Goal: Task Accomplishment & Management: Use online tool/utility

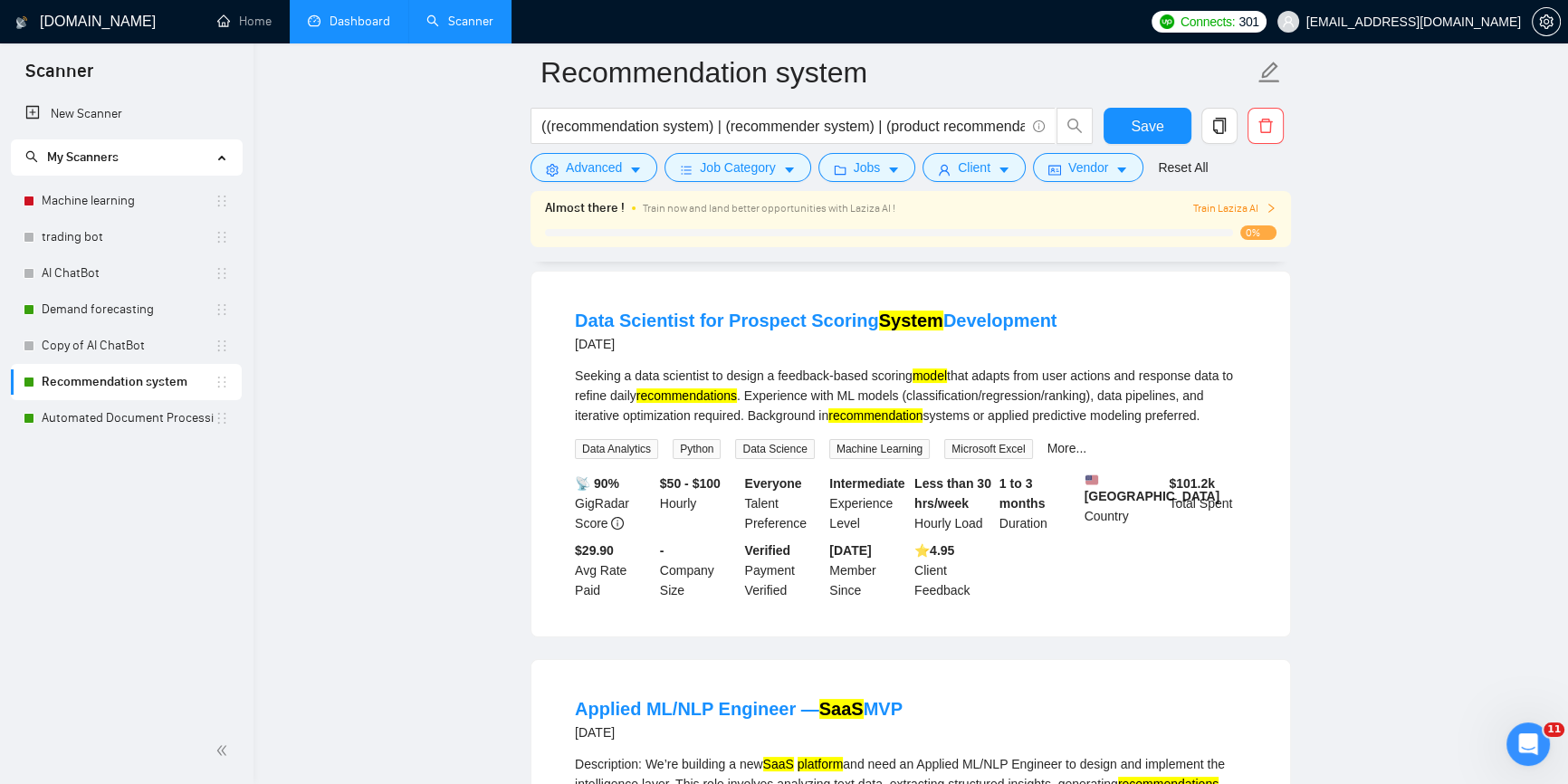
click at [316, 22] on link "Dashboard" at bounding box center [349, 22] width 82 height 16
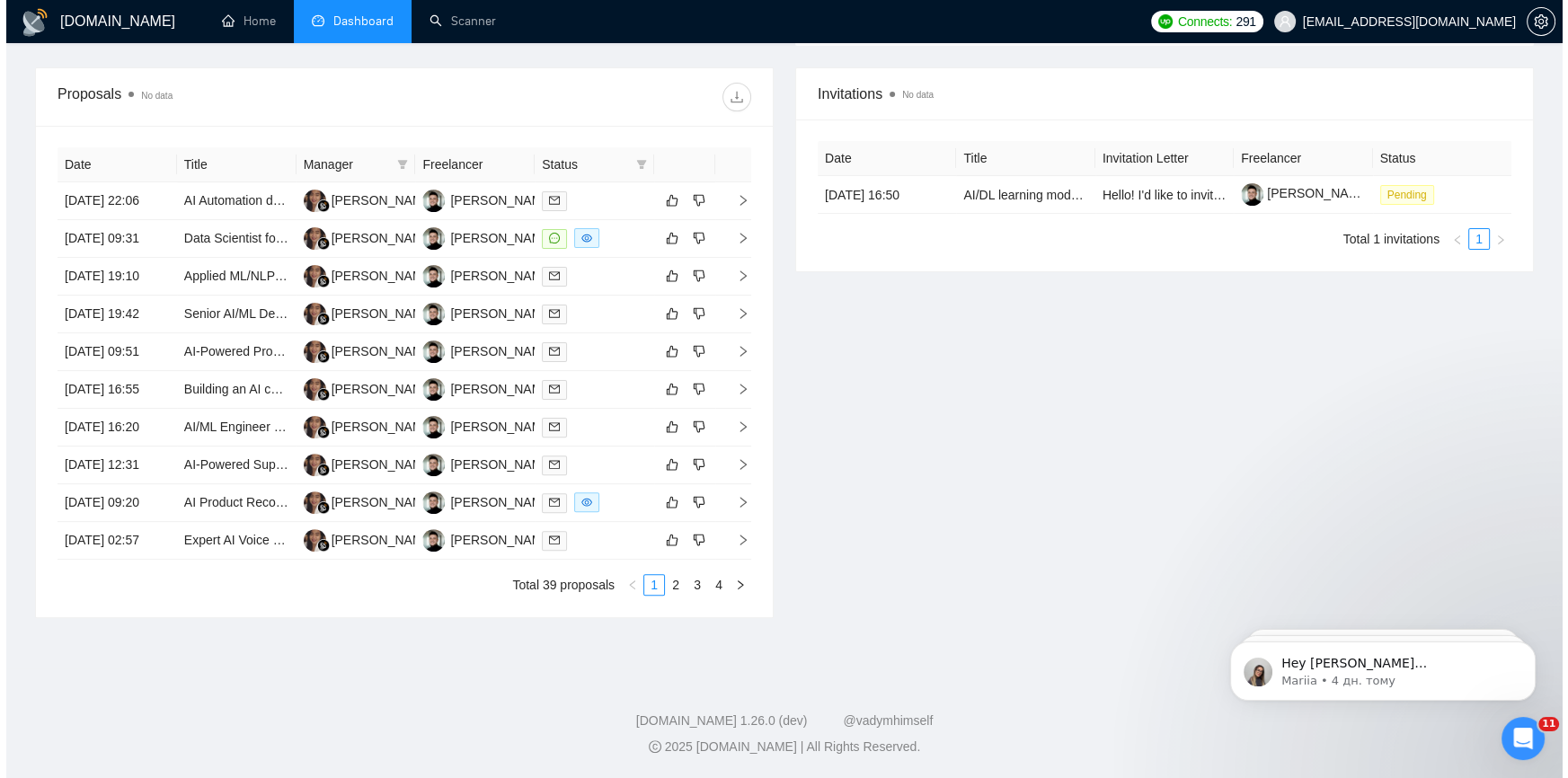
scroll to position [571, 0]
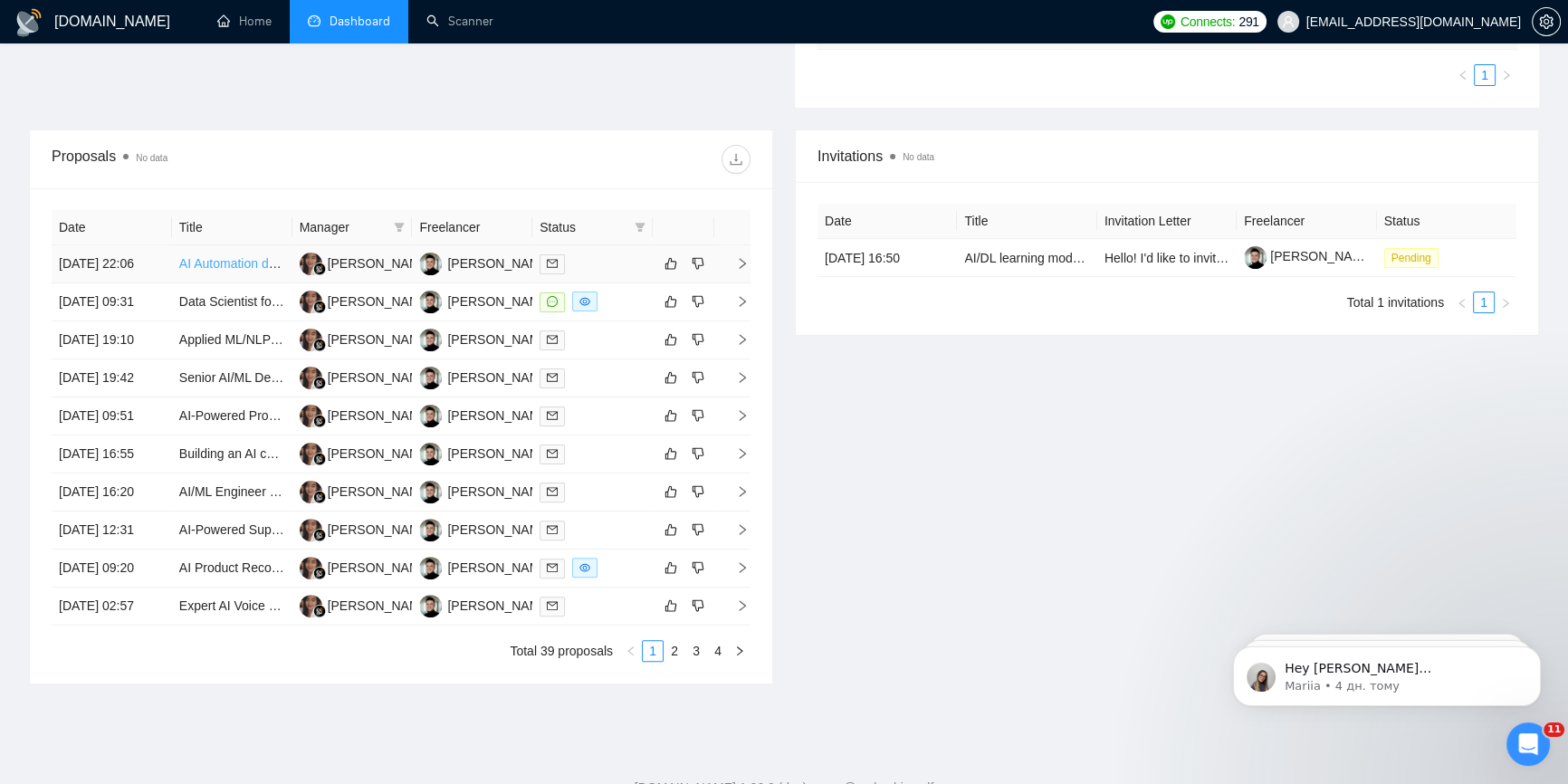
click at [225, 266] on link "AI Automation developer with AI Agents" at bounding box center [290, 264] width 221 height 15
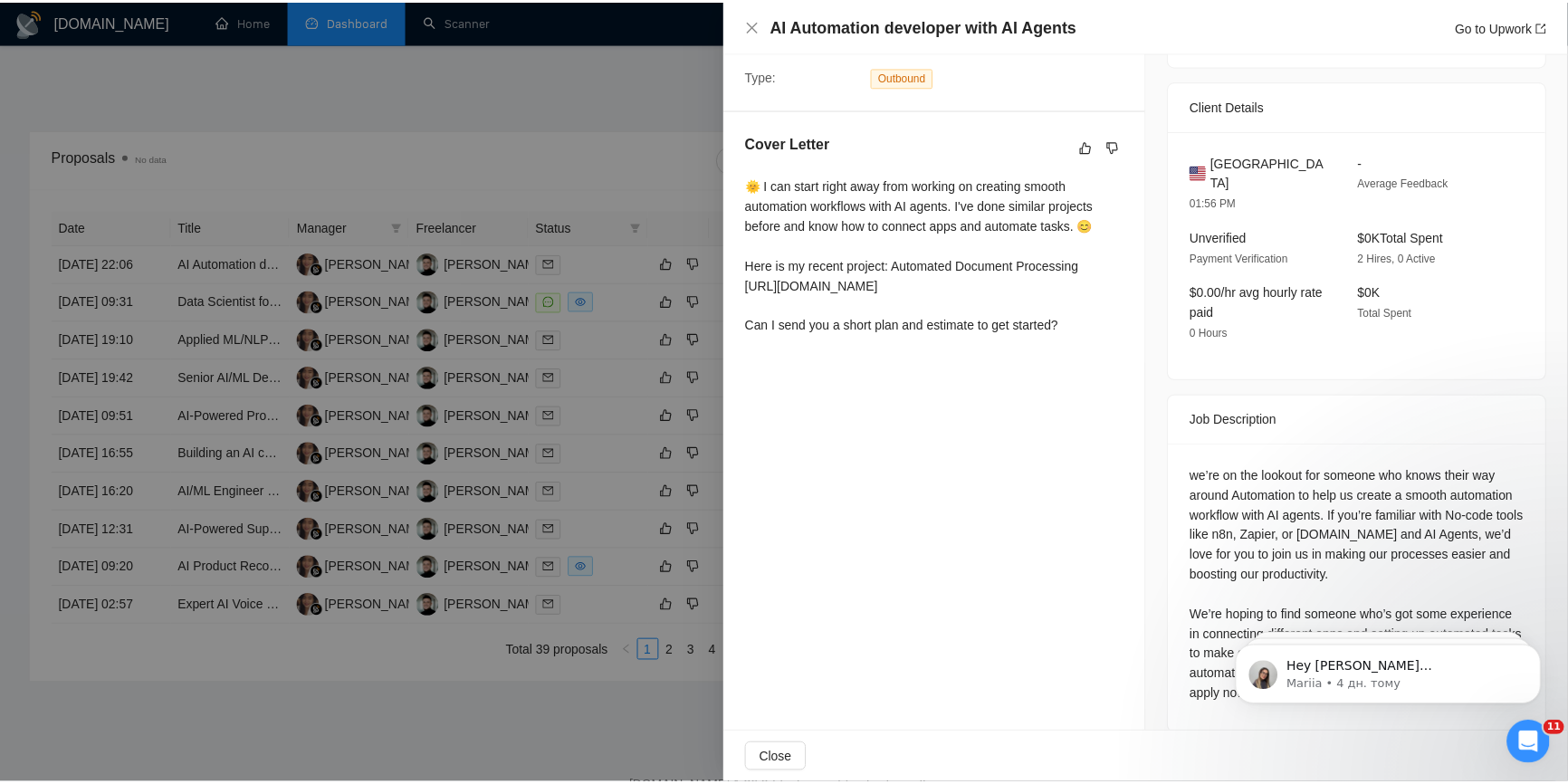
scroll to position [419, 0]
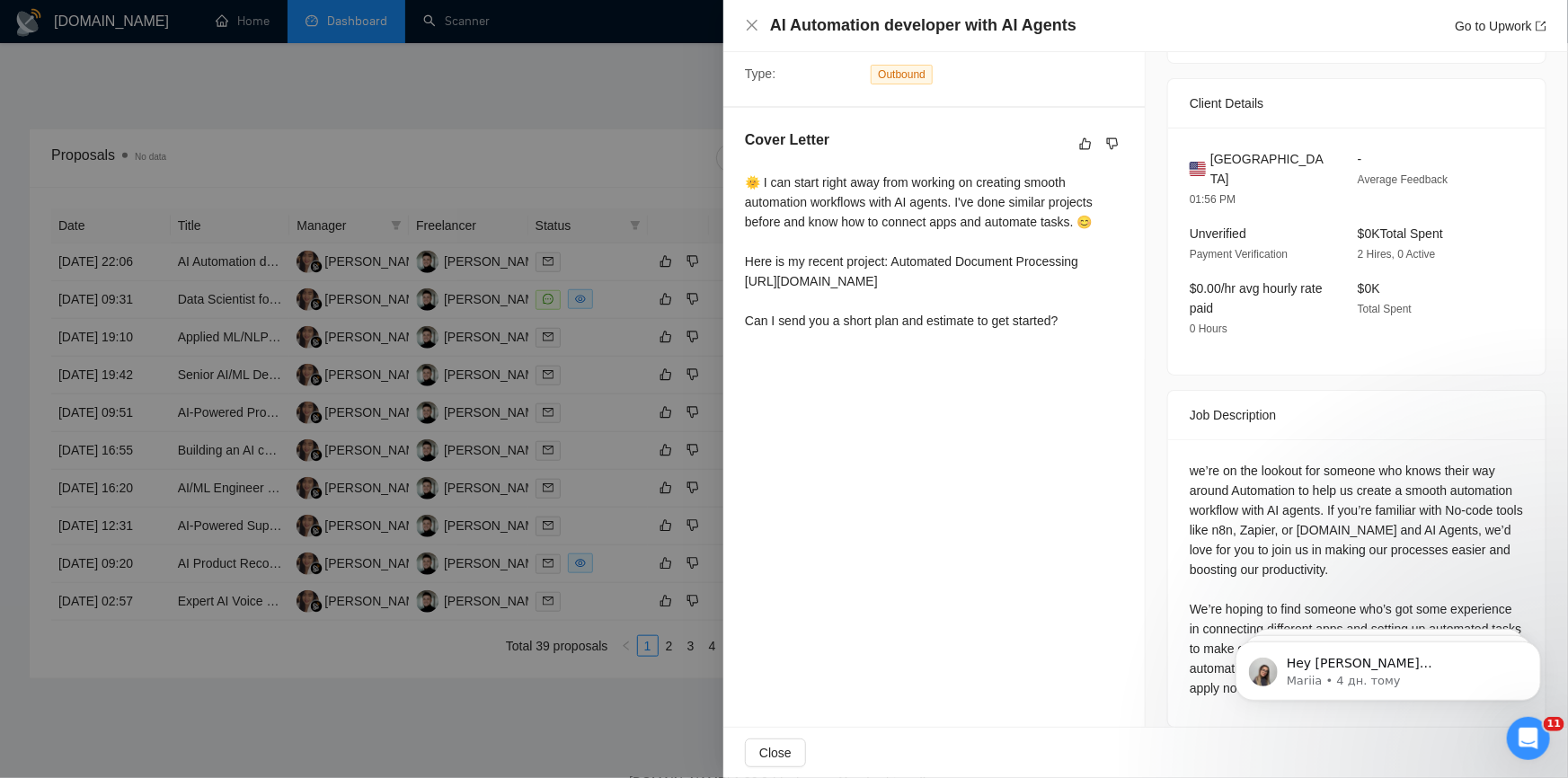
click at [740, 22] on div "AI Automation developer with AI Agents Go to Upwork" at bounding box center [1146, 25] width 845 height 52
click at [754, 18] on icon "close" at bounding box center [752, 24] width 15 height 15
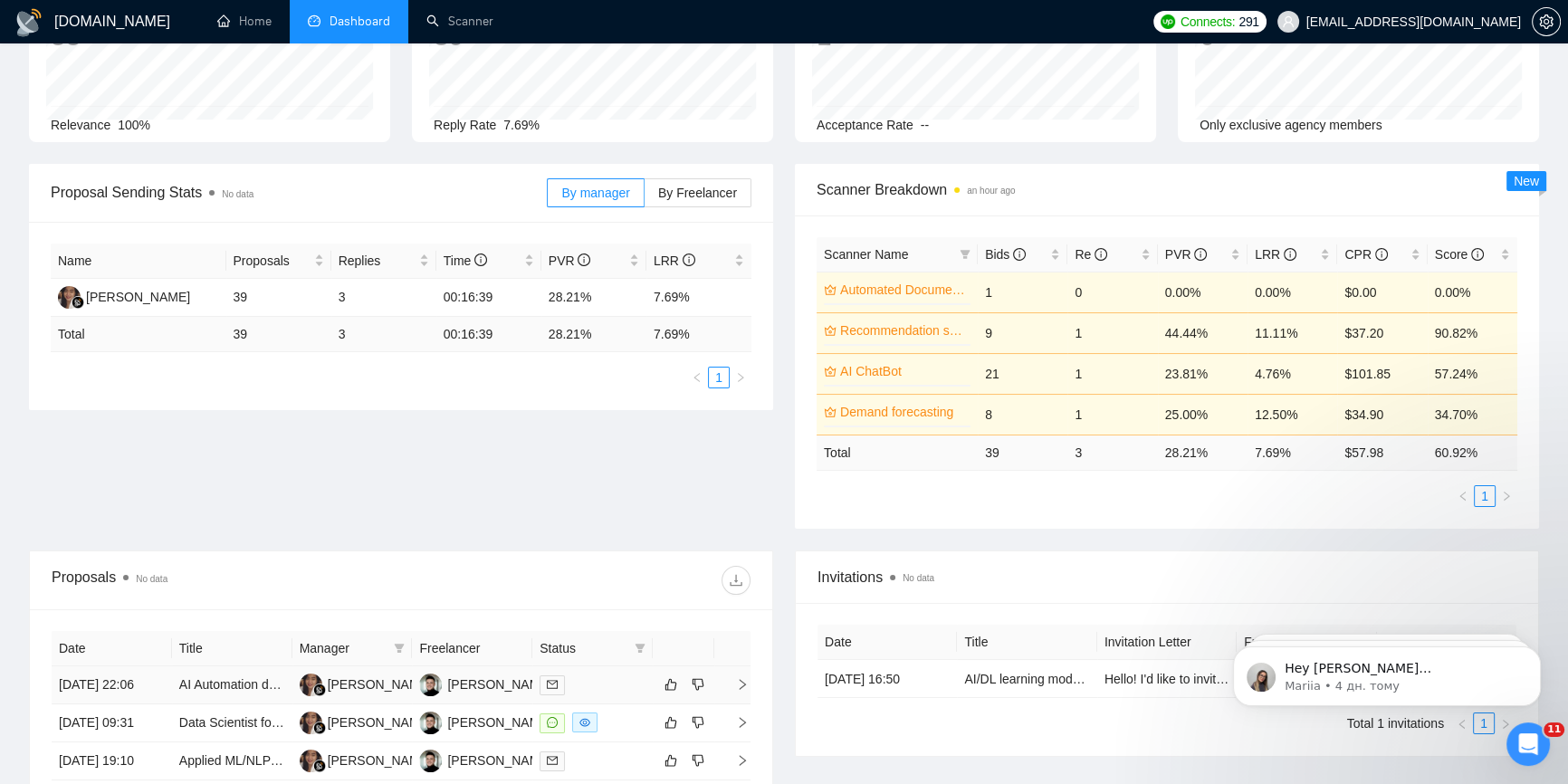
scroll to position [0, 0]
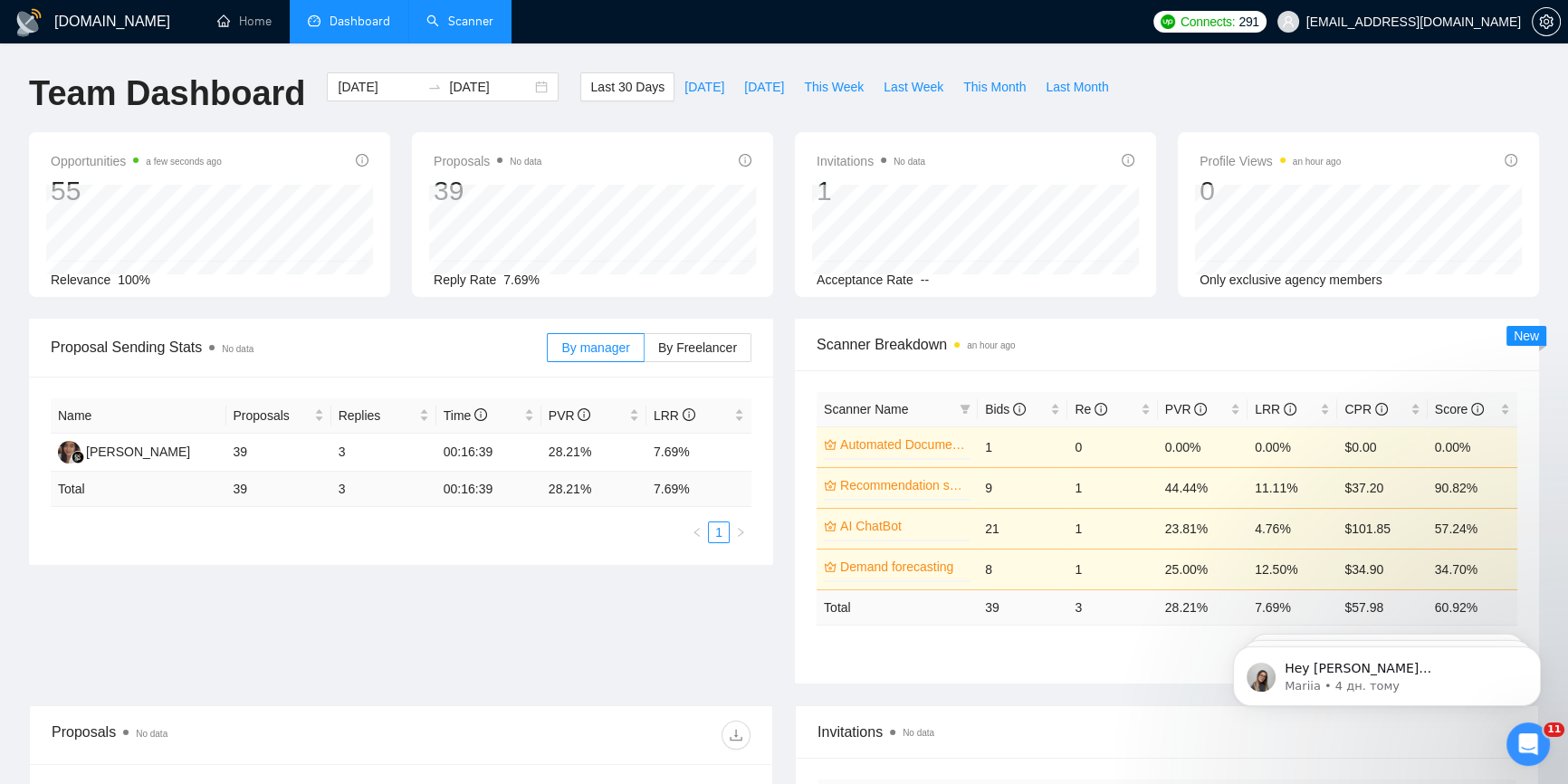
click at [458, 18] on link "Scanner" at bounding box center [460, 22] width 67 height 16
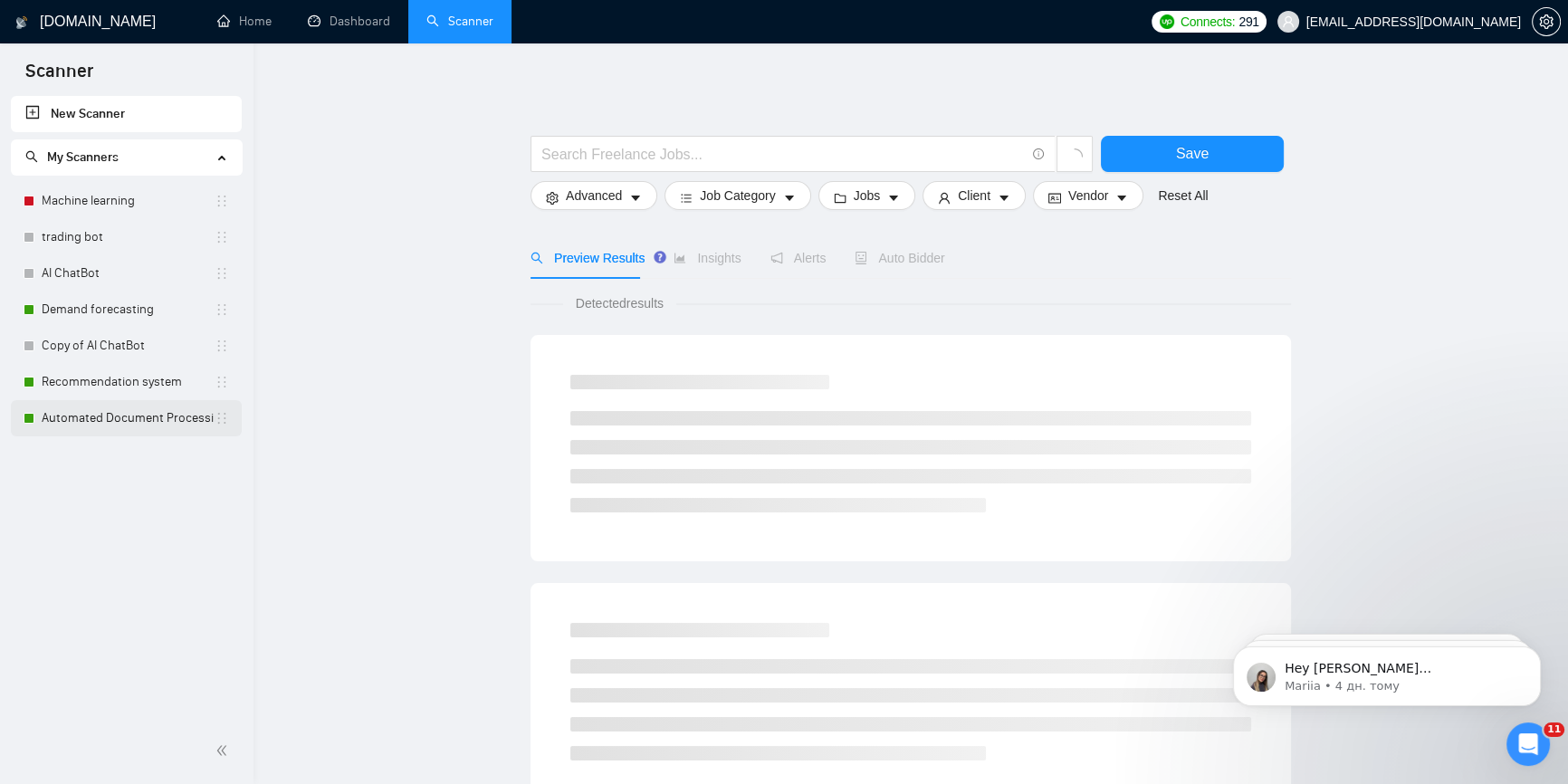
click at [135, 421] on link "Automated Document Processing" at bounding box center [127, 418] width 173 height 37
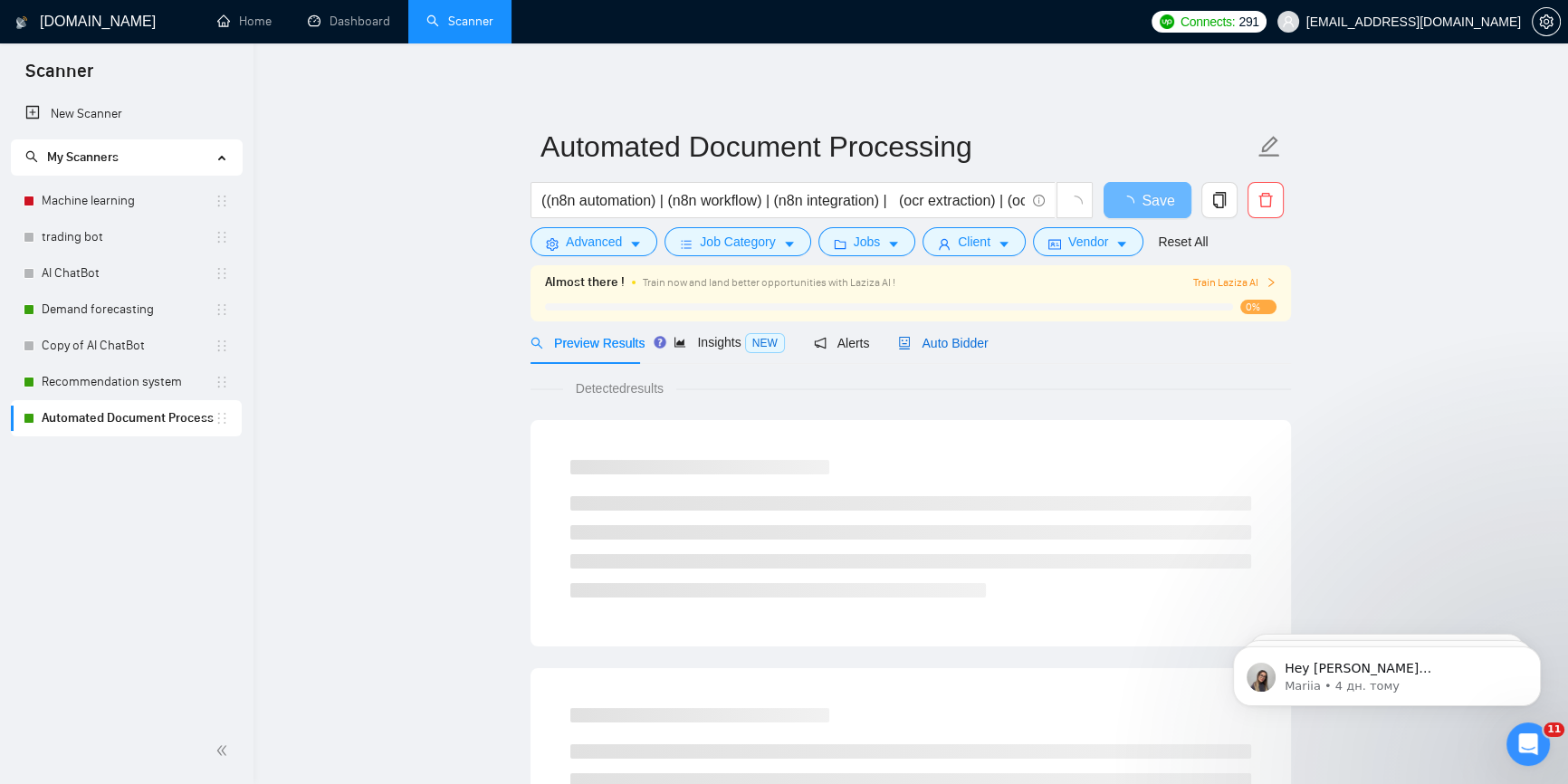
click at [938, 343] on span "Auto Bidder" at bounding box center [943, 343] width 90 height 15
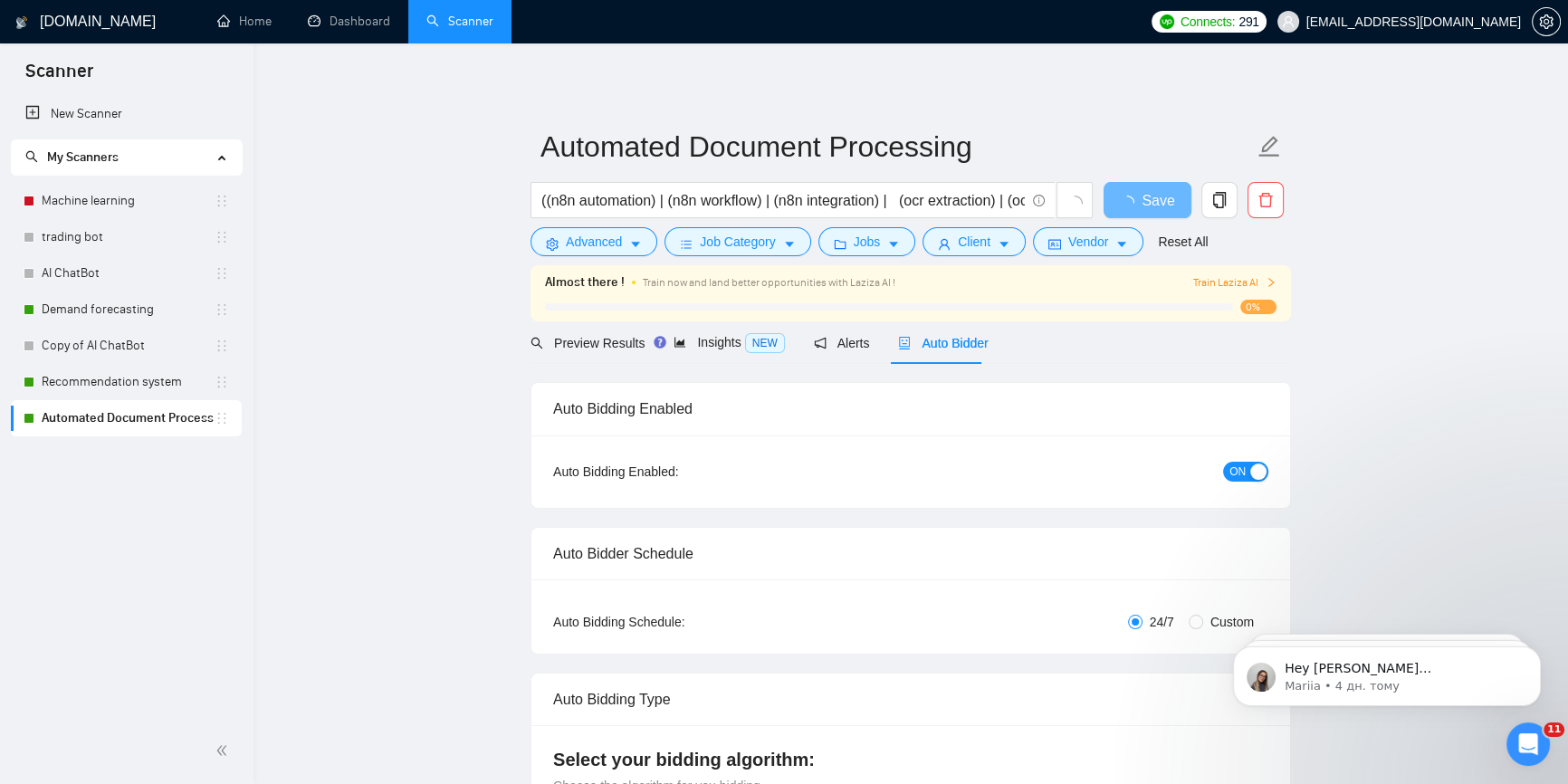
checkbox input "true"
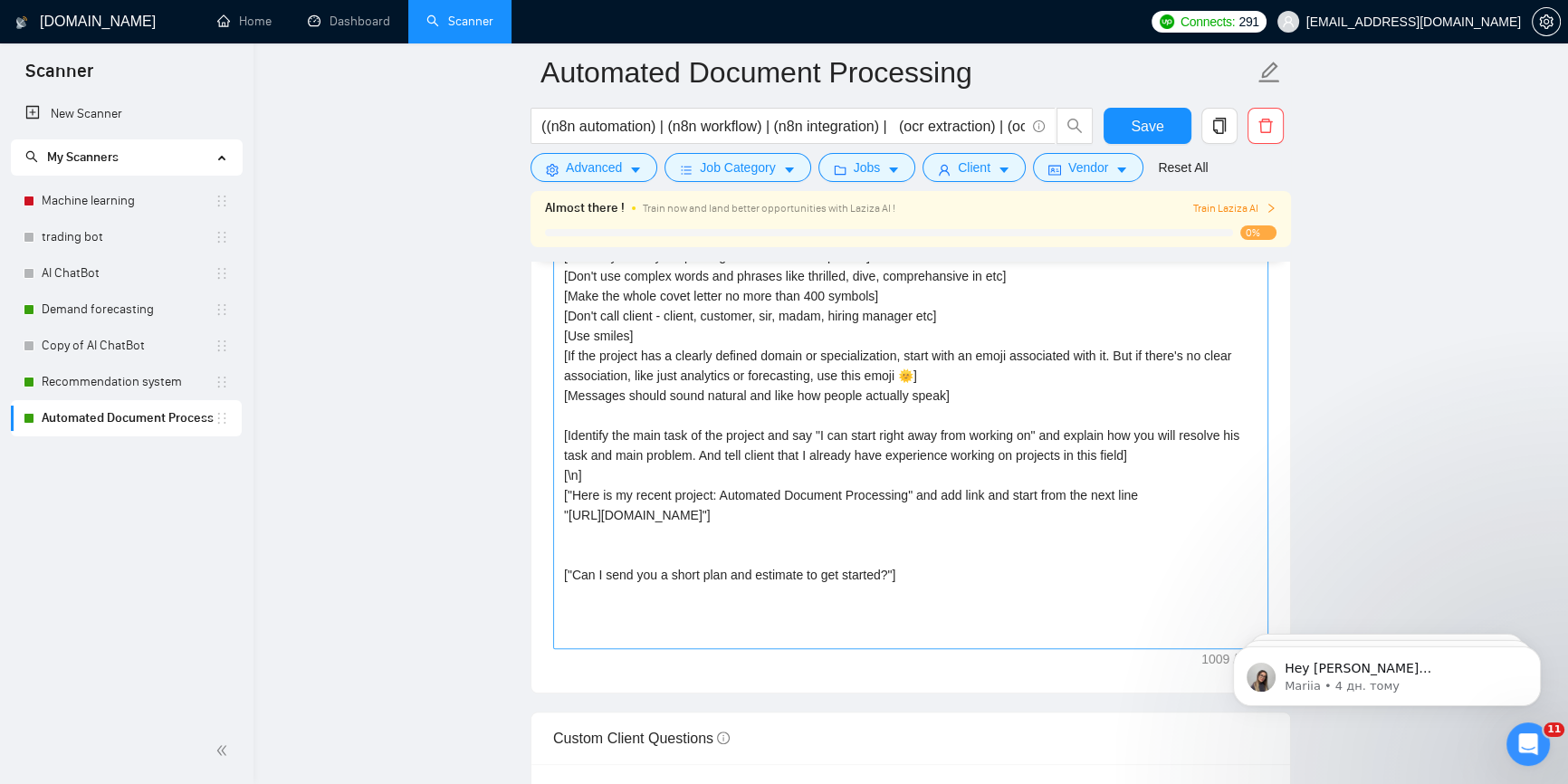
scroll to position [2058, 0]
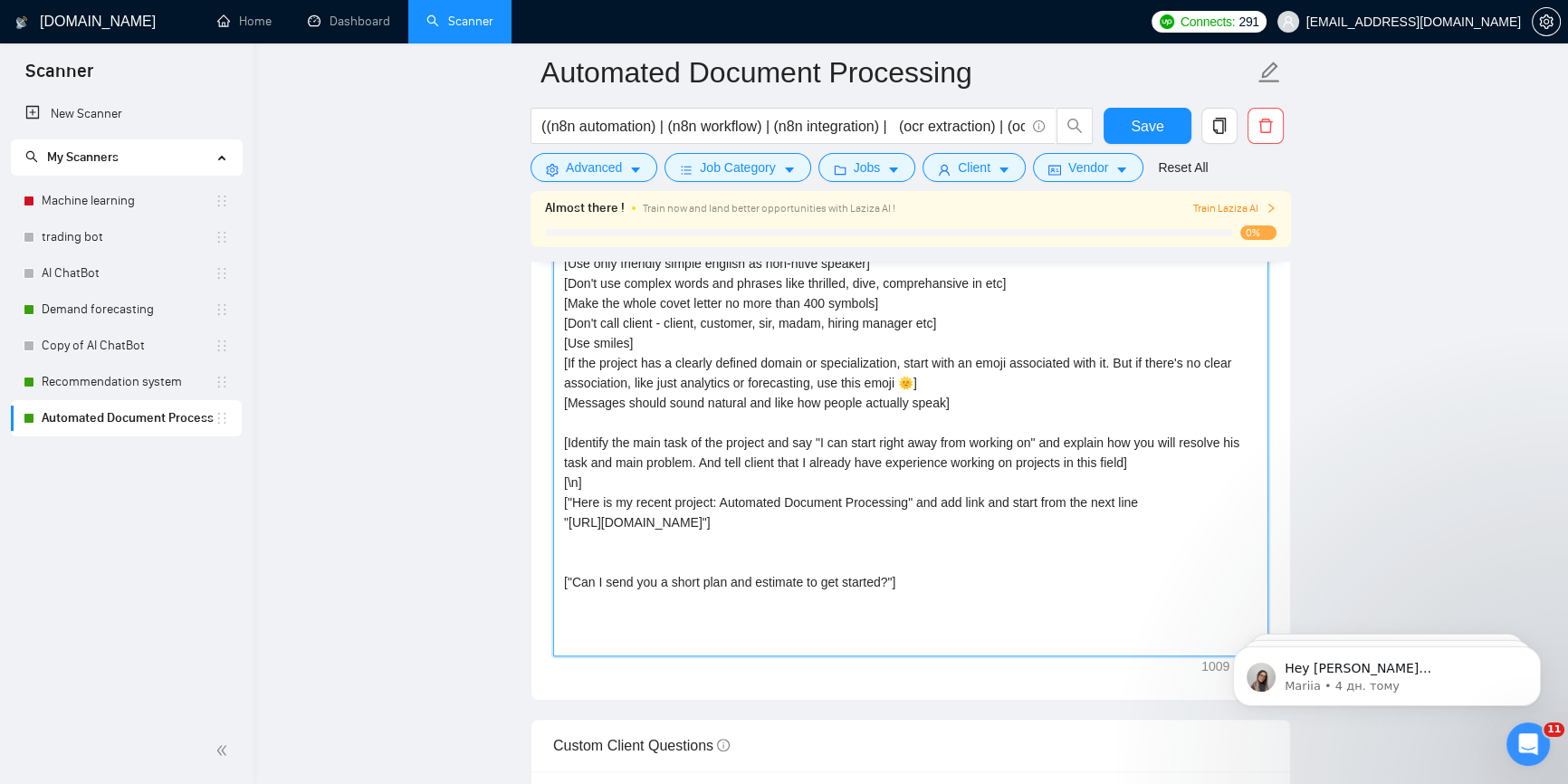
click at [908, 495] on textarea "[Use only friendly simple english as non-ntive speaker] [Don't use complex word…" at bounding box center [910, 452] width 716 height 408
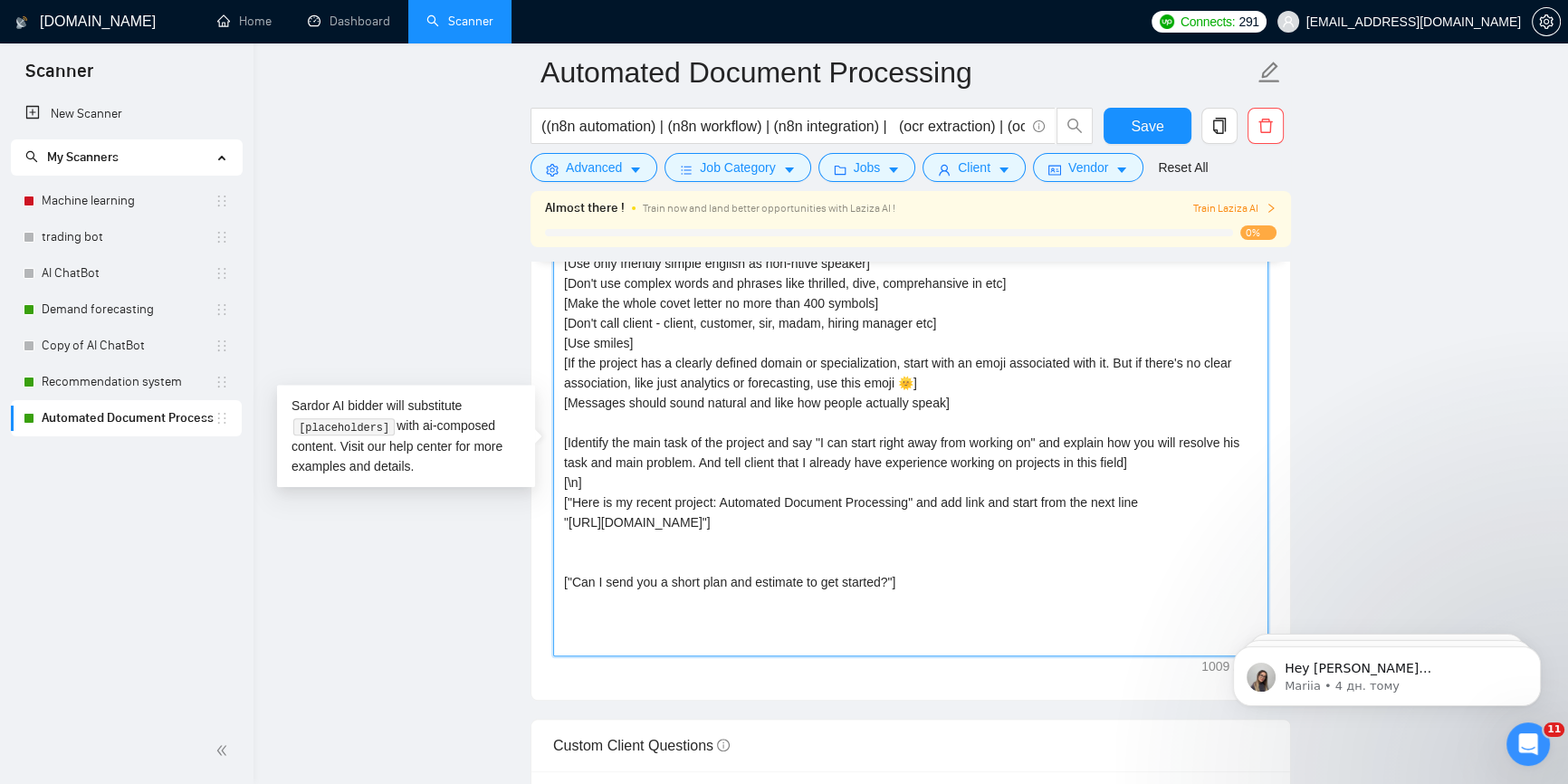
paste textarea "with n8n"
type textarea "[Use only friendly simple english as non-ntive speaker] [Don't use complex word…"
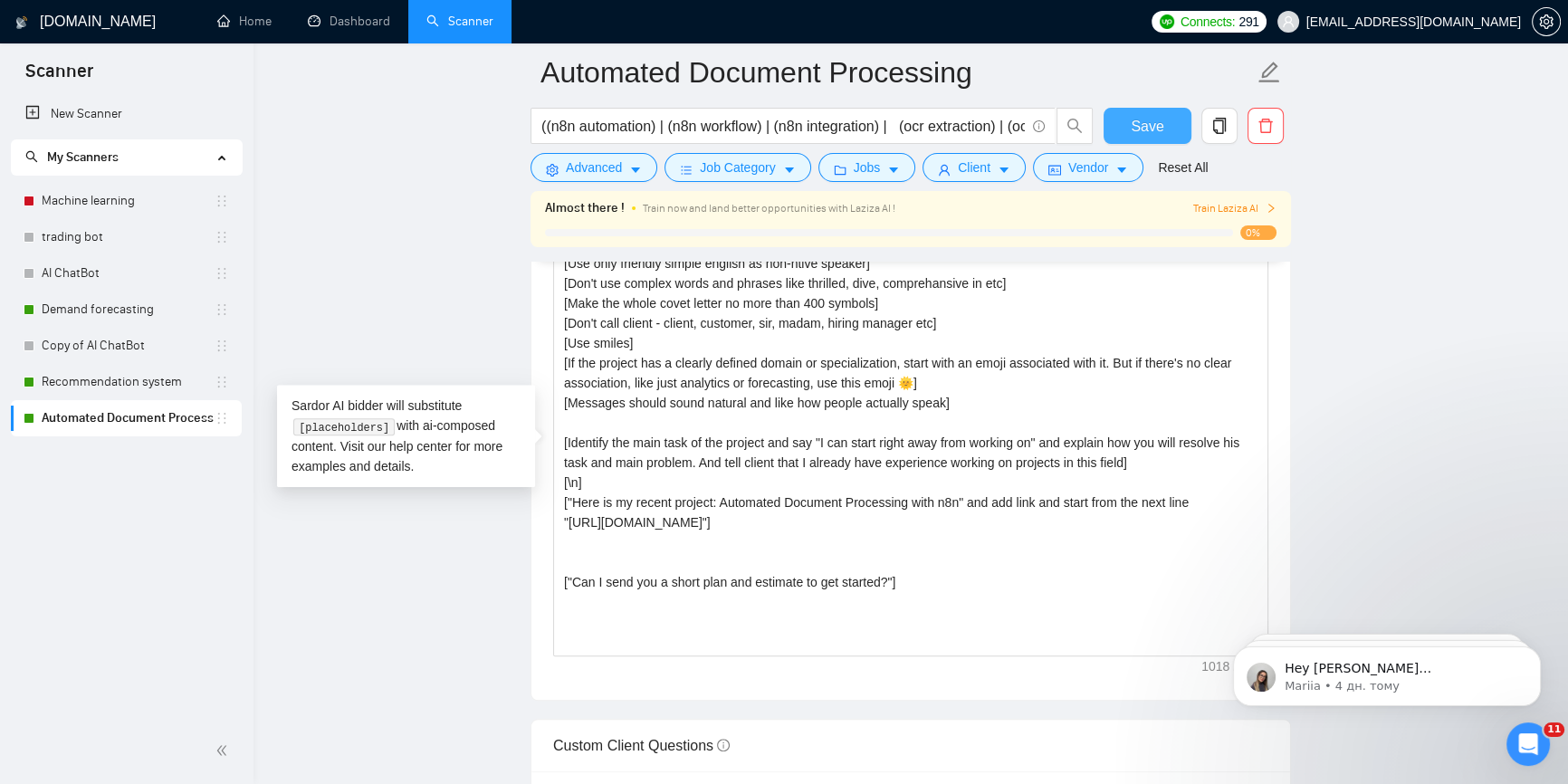
click at [1144, 122] on span "Save" at bounding box center [1146, 125] width 33 height 23
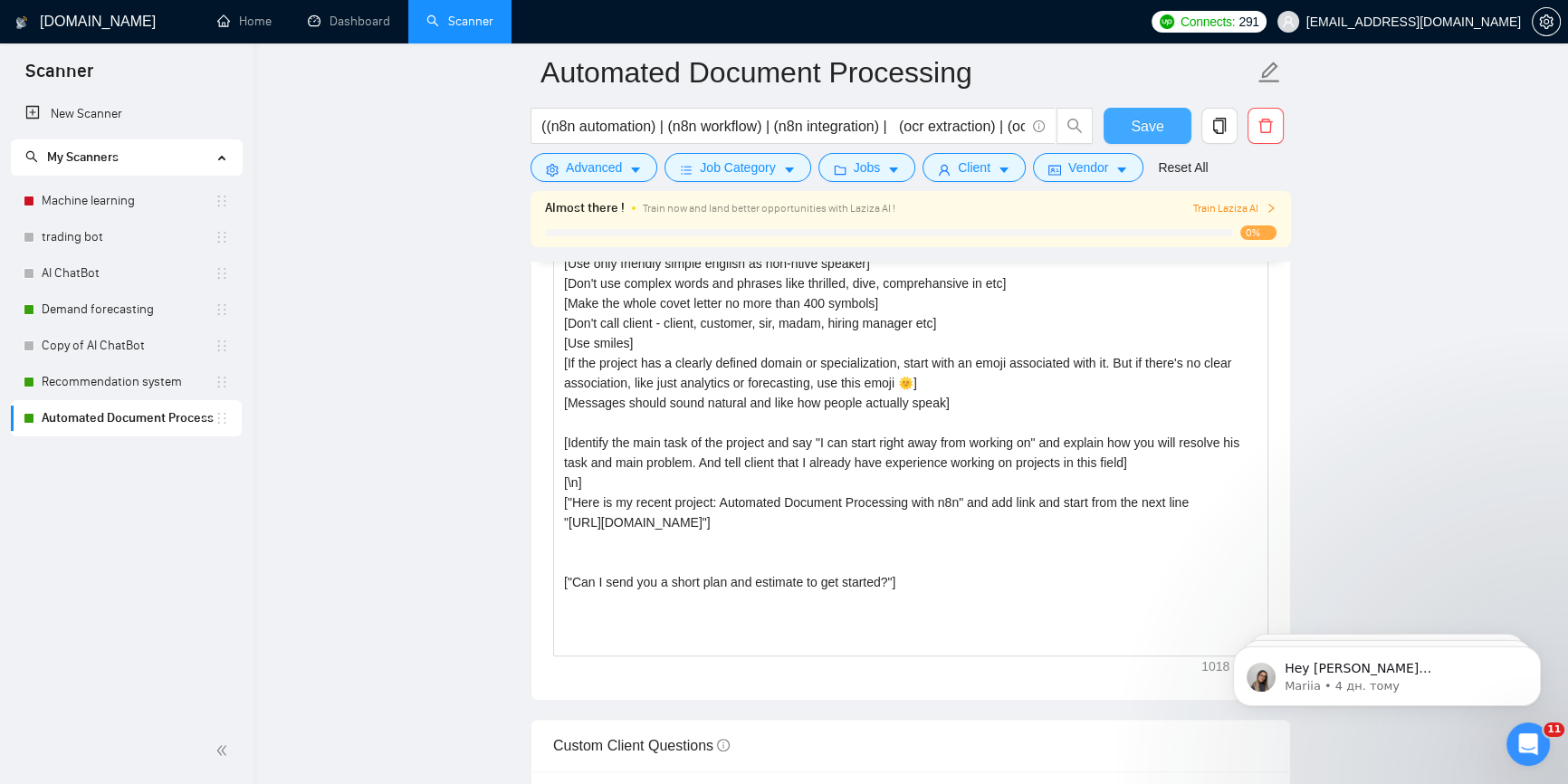
click at [1137, 118] on span "Save" at bounding box center [1146, 125] width 33 height 23
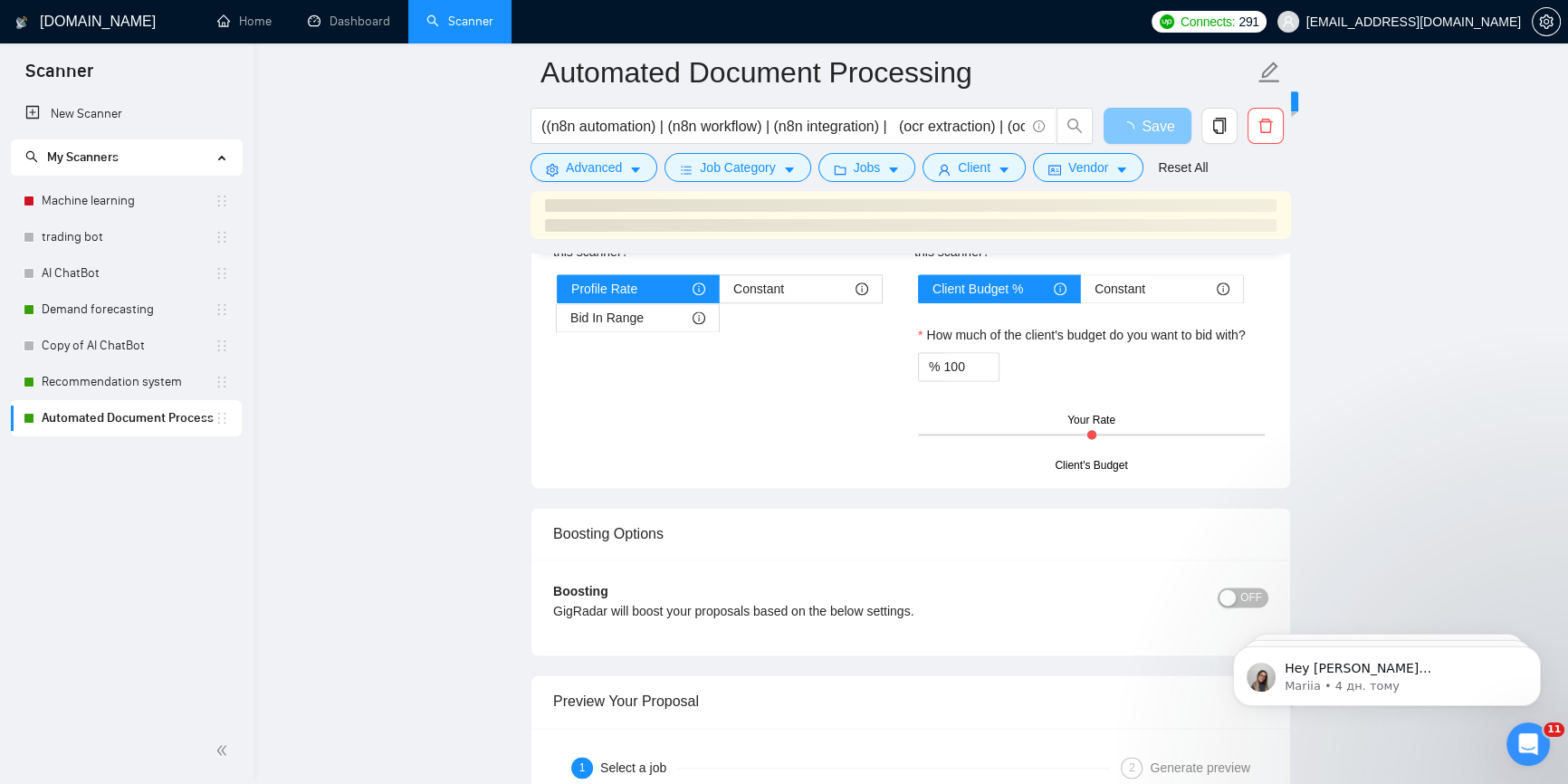
scroll to position [3045, 0]
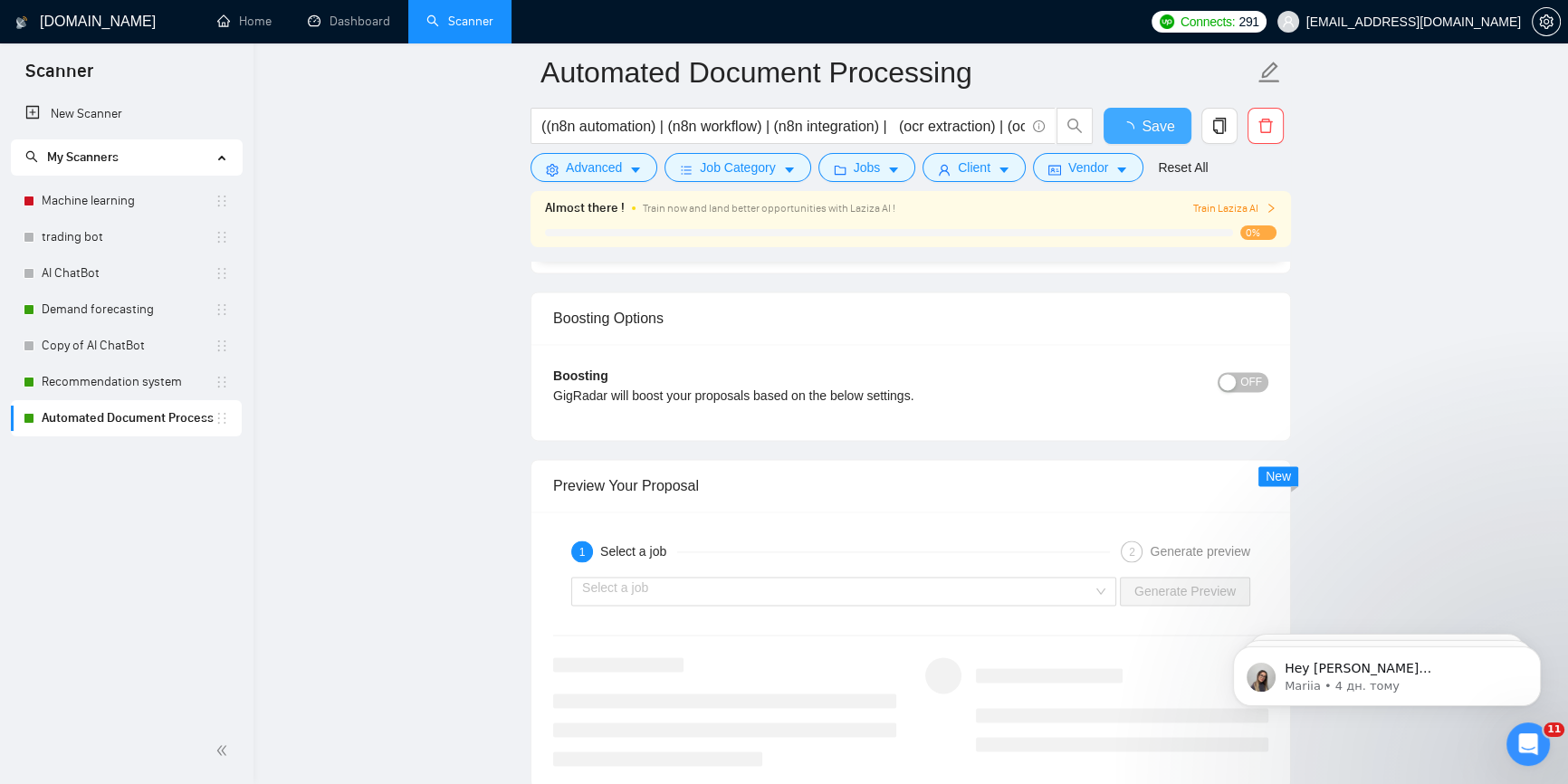
checkbox input "true"
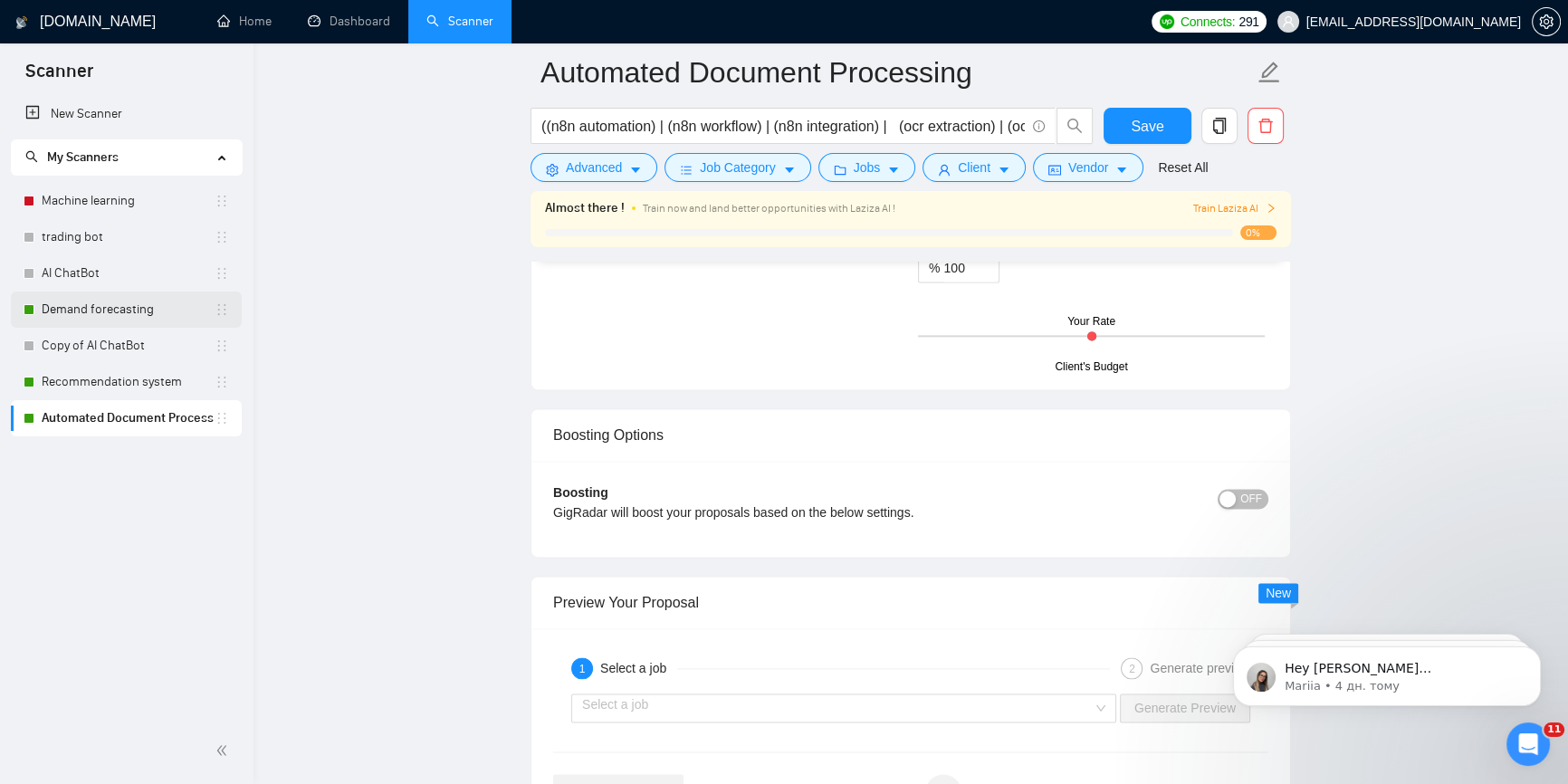
click at [83, 322] on link "Demand forecasting" at bounding box center [127, 309] width 173 height 37
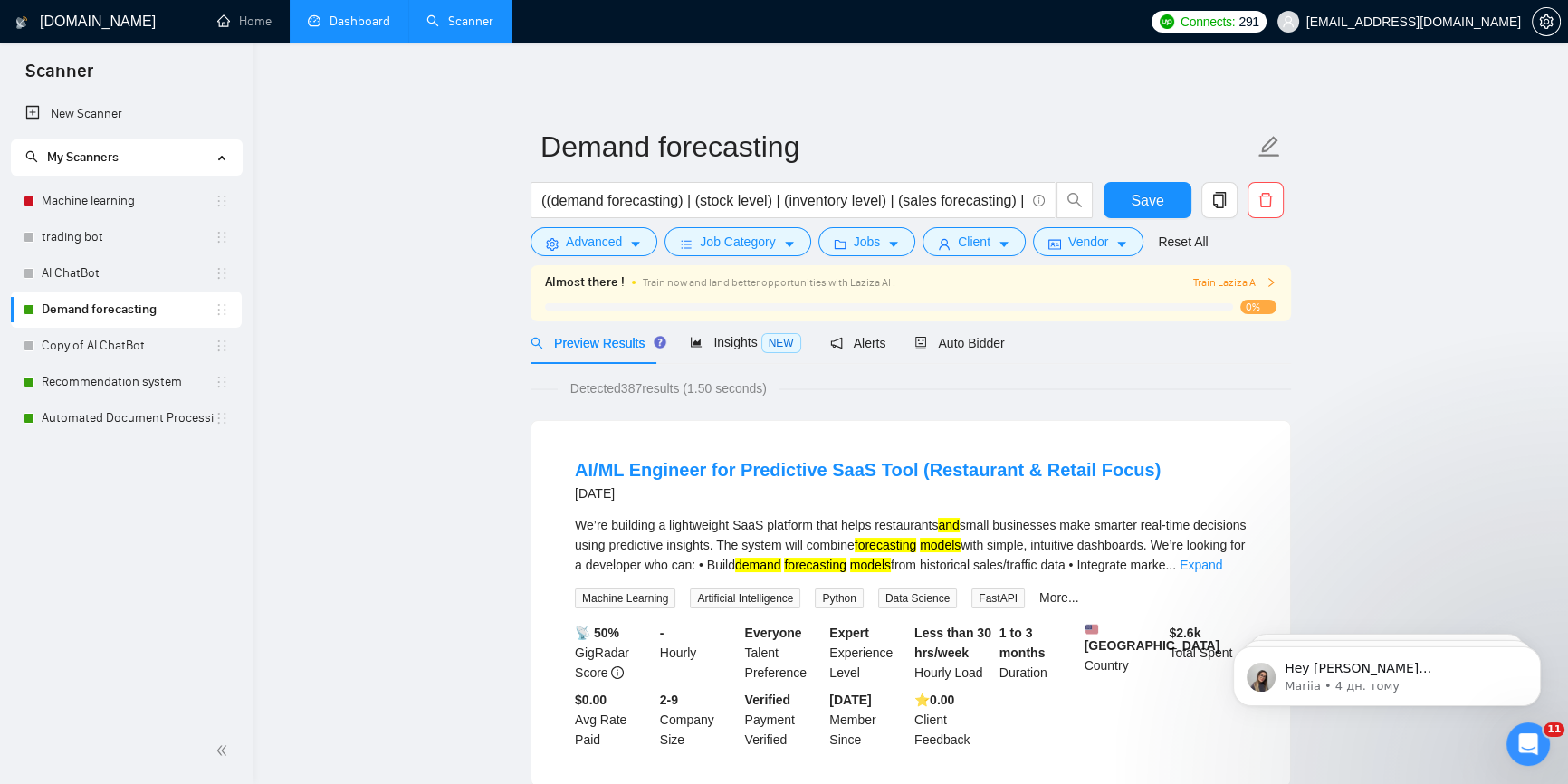
click at [380, 29] on link "Dashboard" at bounding box center [349, 22] width 82 height 16
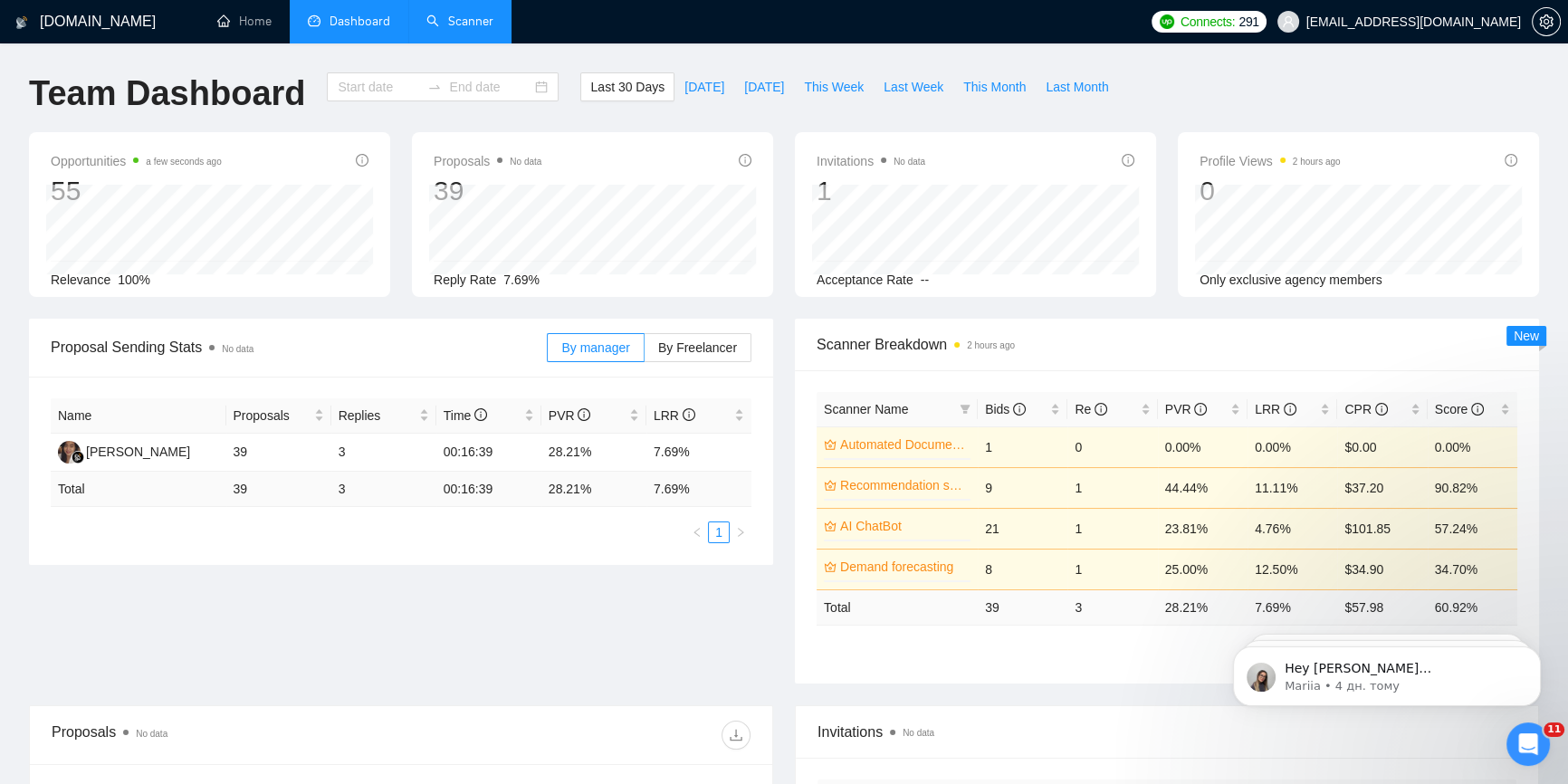
type input "[DATE]"
